Goal: Task Accomplishment & Management: Manage account settings

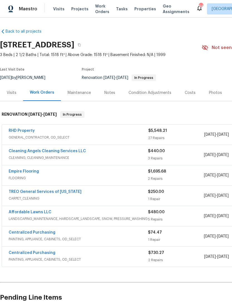
click at [54, 8] on span "Visits" at bounding box center [58, 9] width 11 height 6
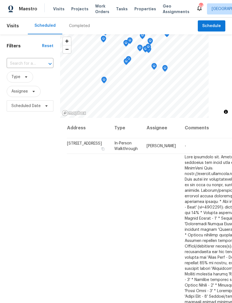
click at [20, 62] on input "text" at bounding box center [22, 63] width 31 height 9
type input "newb"
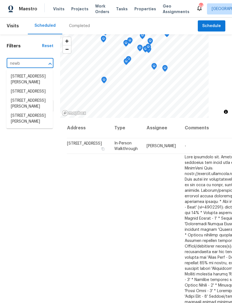
click at [23, 121] on li "[STREET_ADDRESS][PERSON_NAME]" at bounding box center [29, 118] width 47 height 15
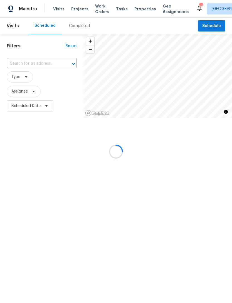
type input "[STREET_ADDRESS][PERSON_NAME]"
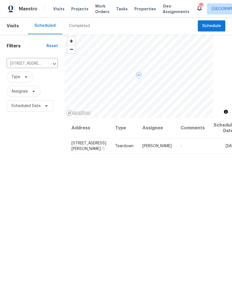
click at [0, 0] on span at bounding box center [0, 0] width 0 height 0
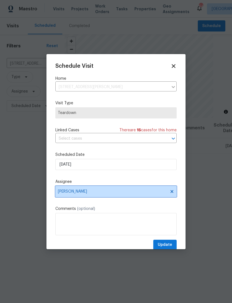
click at [172, 192] on icon at bounding box center [172, 191] width 3 height 3
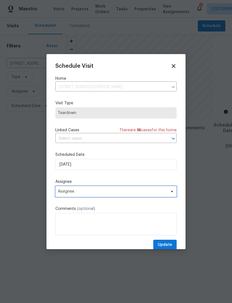
click at [145, 194] on span "Assignee" at bounding box center [112, 191] width 109 height 4
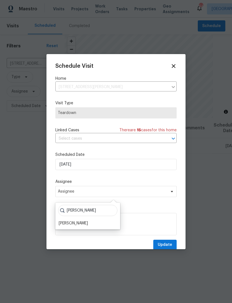
scroll to position [12, 0]
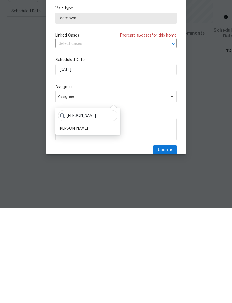
type input "[PERSON_NAME]"
click at [84, 219] on div "[PERSON_NAME]" at bounding box center [88, 223] width 62 height 8
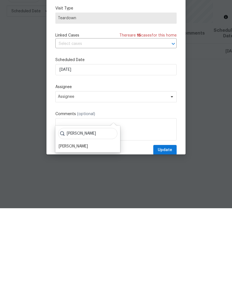
scroll to position [18, 0]
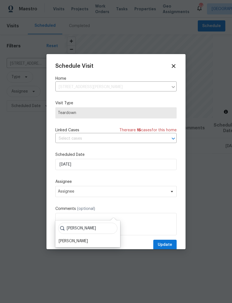
click at [67, 238] on div "[PERSON_NAME]" at bounding box center [73, 241] width 29 height 6
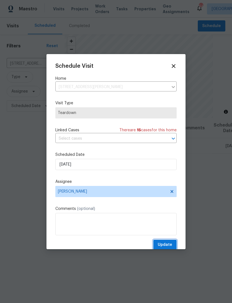
click at [172, 244] on button "Update" at bounding box center [164, 244] width 23 height 10
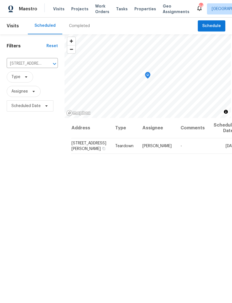
click at [28, 59] on input "[STREET_ADDRESS][PERSON_NAME]" at bounding box center [25, 63] width 36 height 9
type input "[PERSON_NAME]"
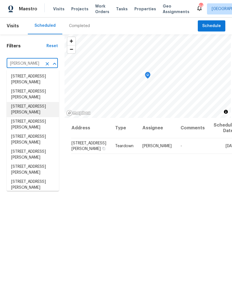
click at [18, 102] on li "[STREET_ADDRESS][PERSON_NAME]" at bounding box center [33, 109] width 52 height 15
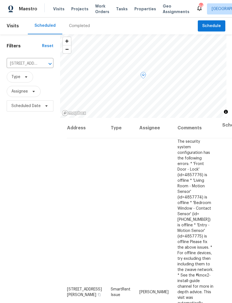
click at [0, 0] on icon at bounding box center [0, 0] width 0 height 0
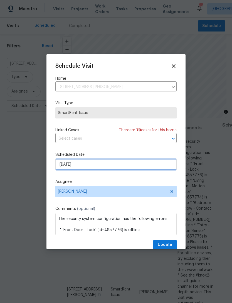
click at [126, 168] on input "[DATE]" at bounding box center [115, 164] width 121 height 11
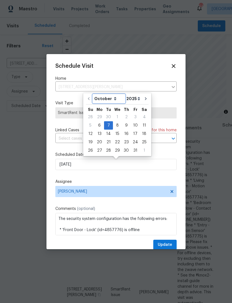
click at [112, 101] on select "October November December" at bounding box center [109, 98] width 32 height 8
select select "10"
type input "[DATE]"
select select "10"
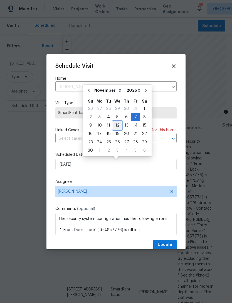
click at [117, 126] on div "12" at bounding box center [117, 125] width 9 height 8
type input "[DATE]"
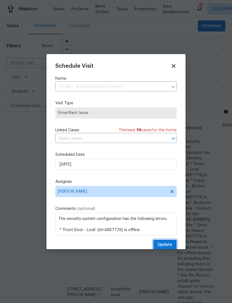
click at [171, 246] on span "Update" at bounding box center [165, 244] width 14 height 7
